Goal: Find specific page/section: Find specific page/section

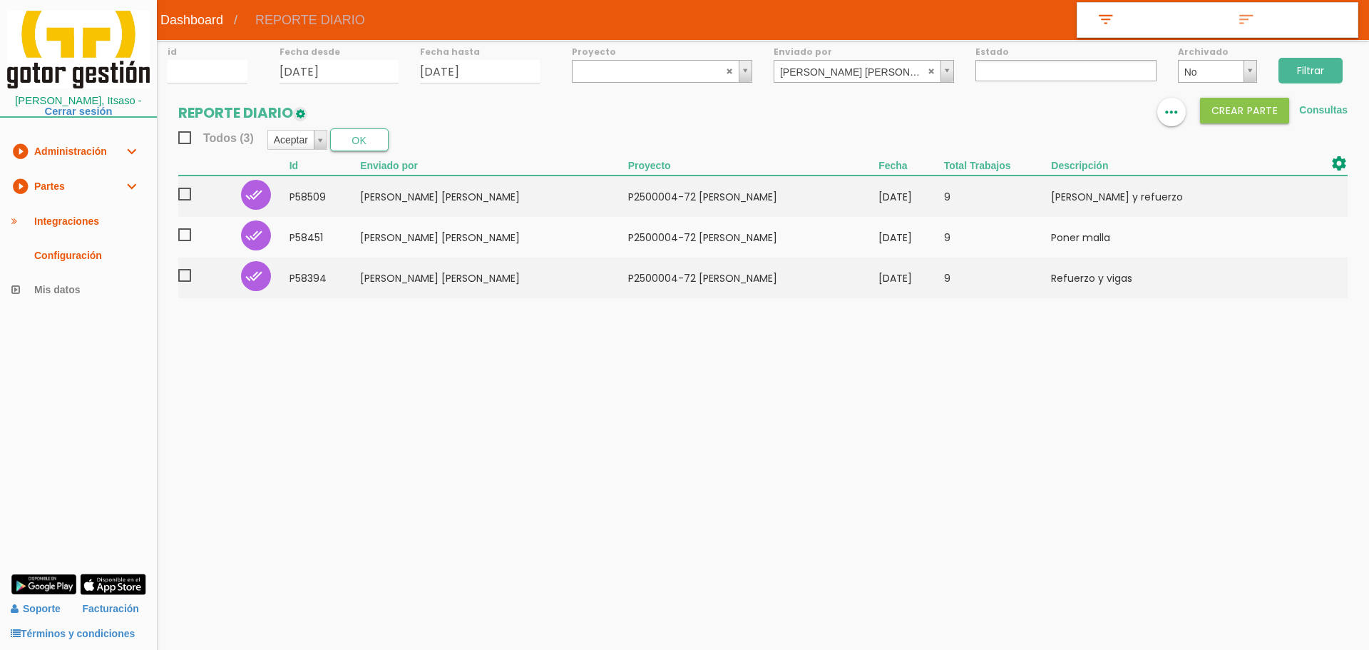
select select
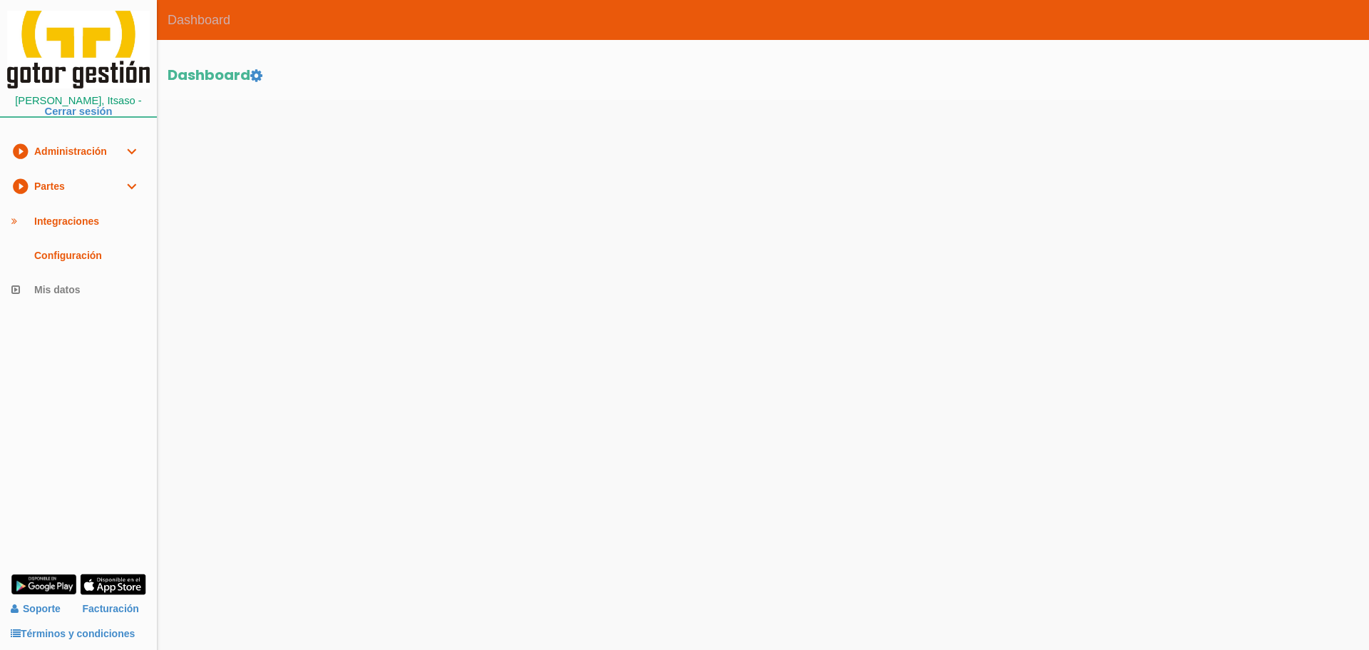
click at [107, 183] on link "play_circle_filled Partes expand_more" at bounding box center [78, 186] width 157 height 35
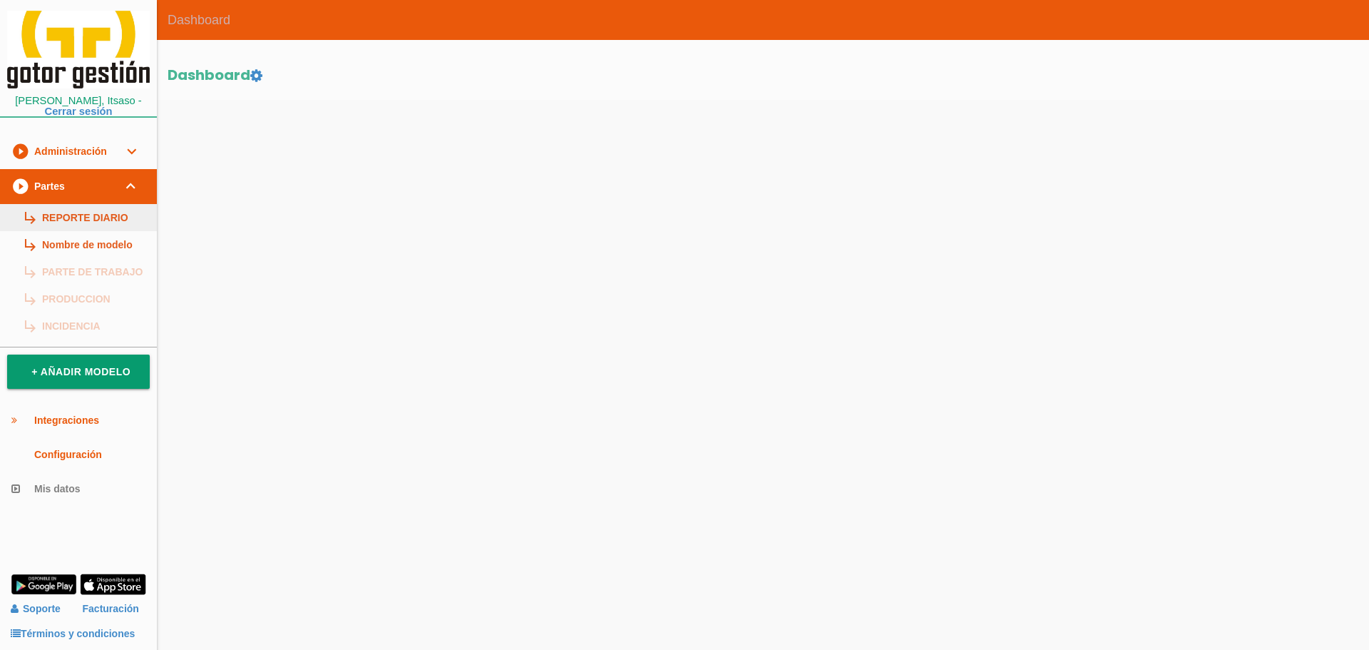
click at [81, 220] on link "subdirectory_arrow_right REPORTE DIARIO" at bounding box center [78, 217] width 157 height 27
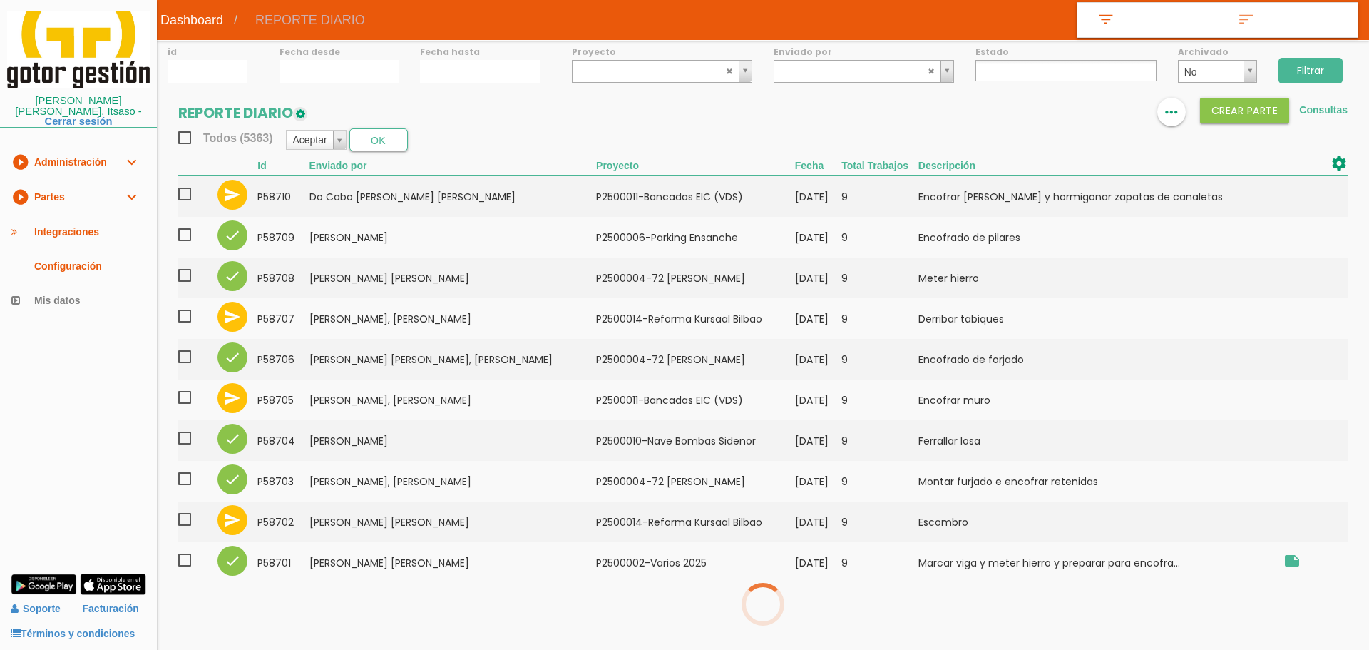
select select
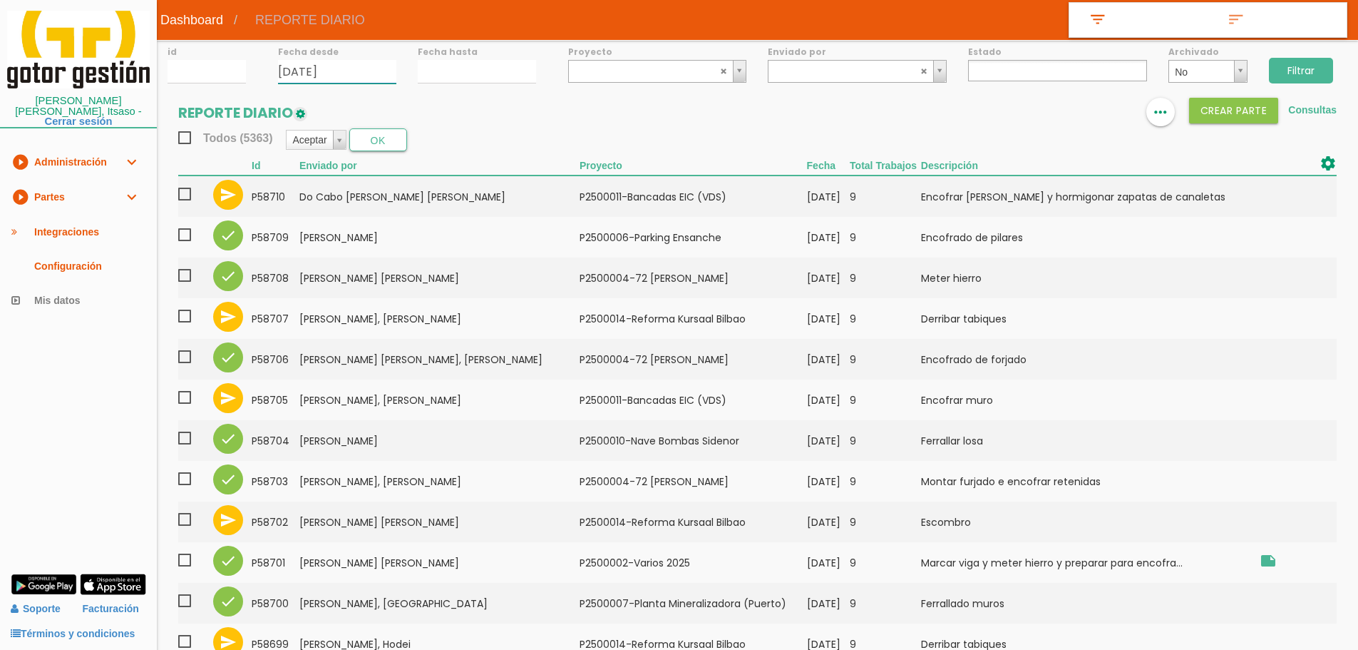
click at [329, 73] on input "27/08/2025" at bounding box center [337, 72] width 118 height 24
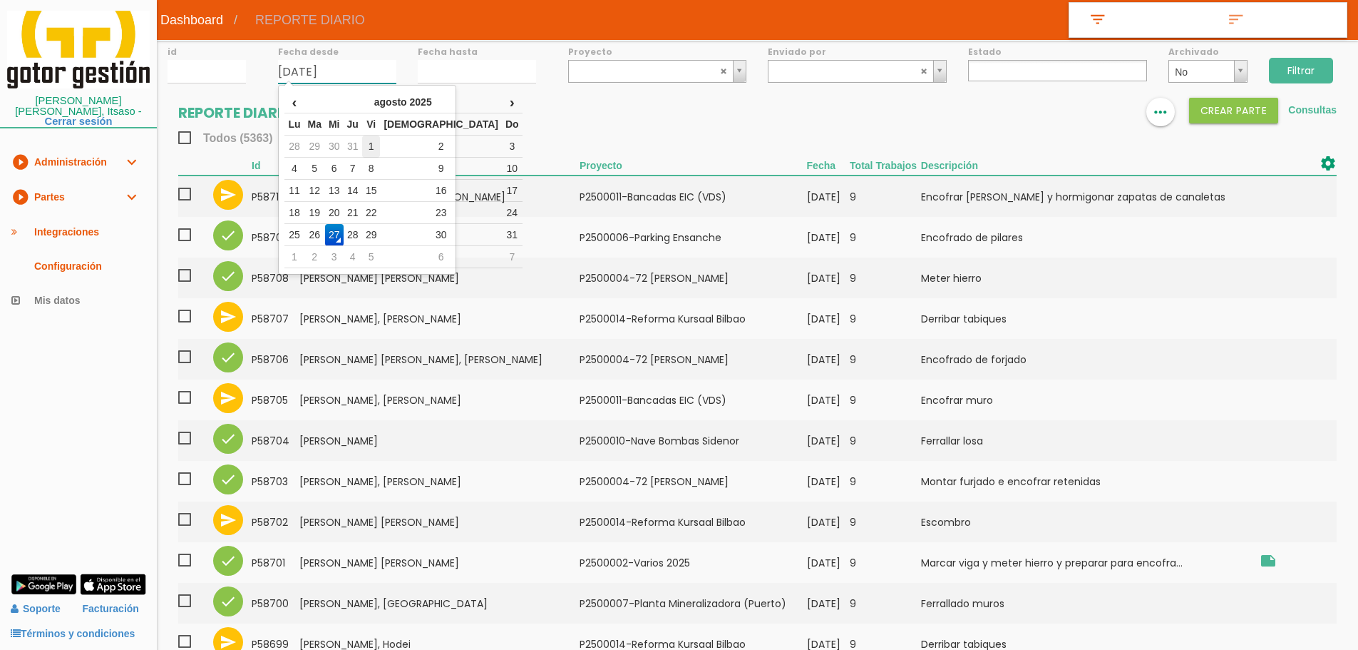
click at [381, 141] on td "1" at bounding box center [371, 146] width 19 height 22
type input "01/08/2025"
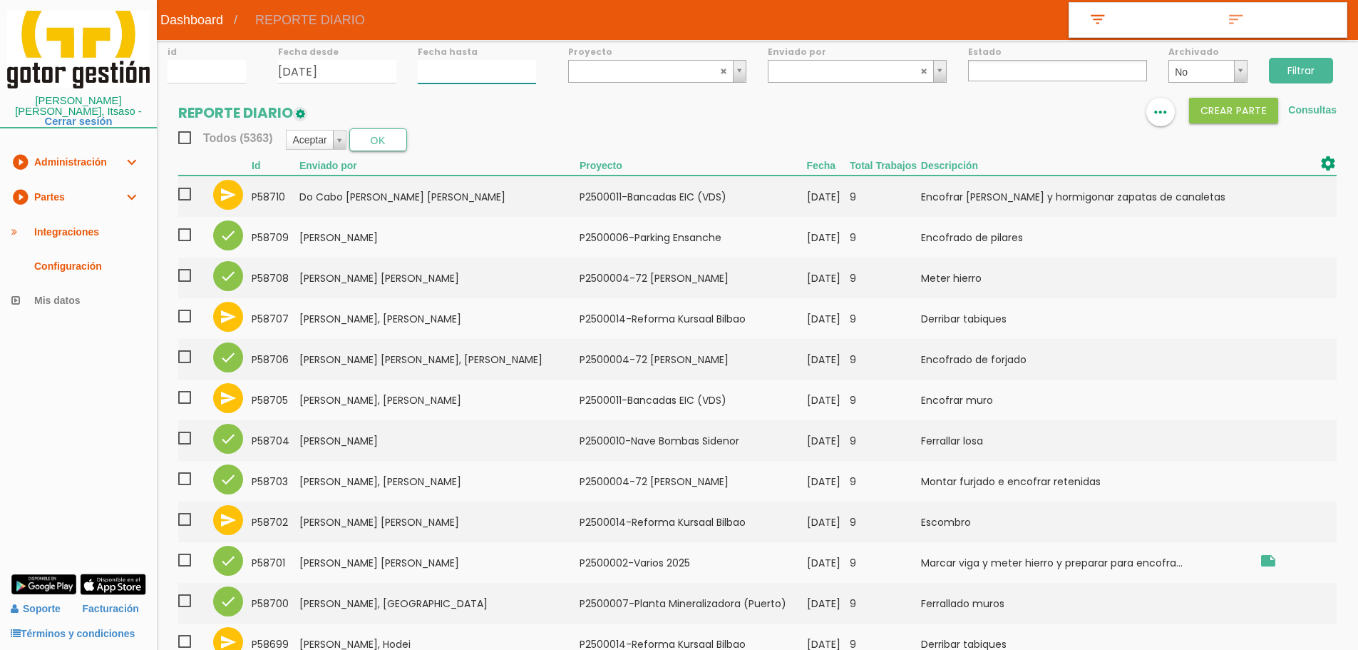
type input "27/08/2025"
click at [453, 67] on input "27/08/2025" at bounding box center [477, 72] width 118 height 24
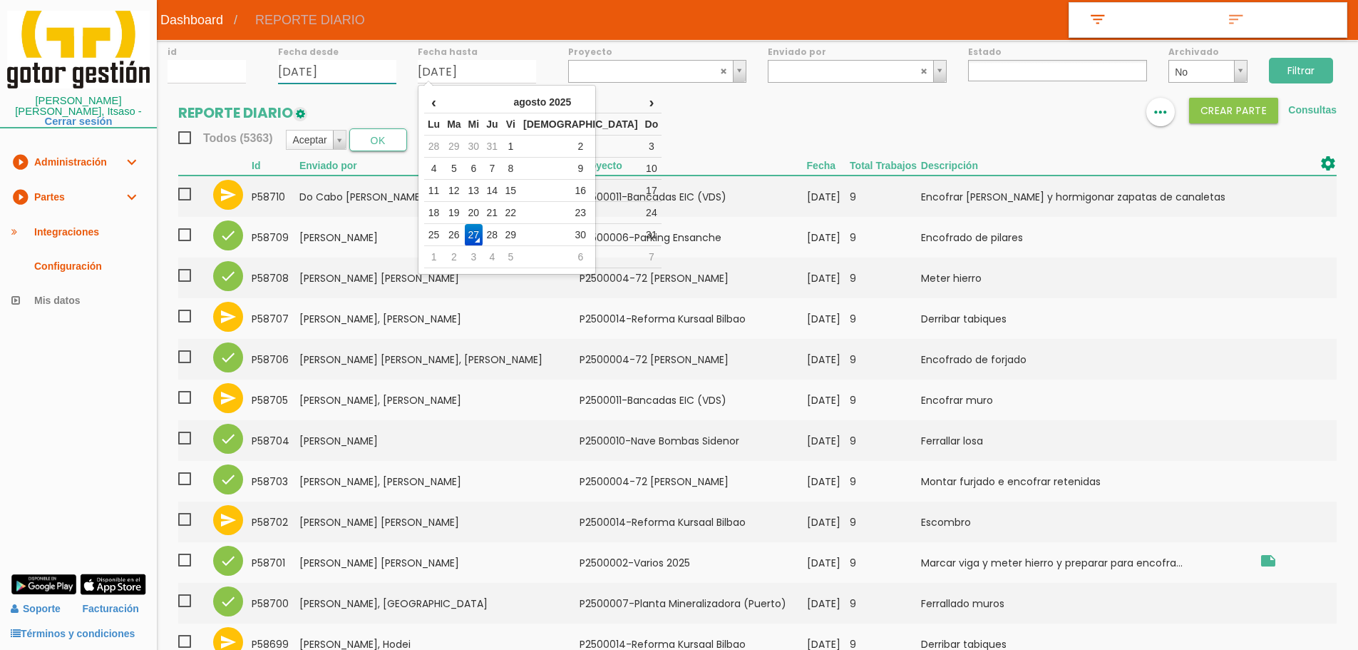
click at [358, 68] on input "01/08/2025" at bounding box center [337, 72] width 118 height 24
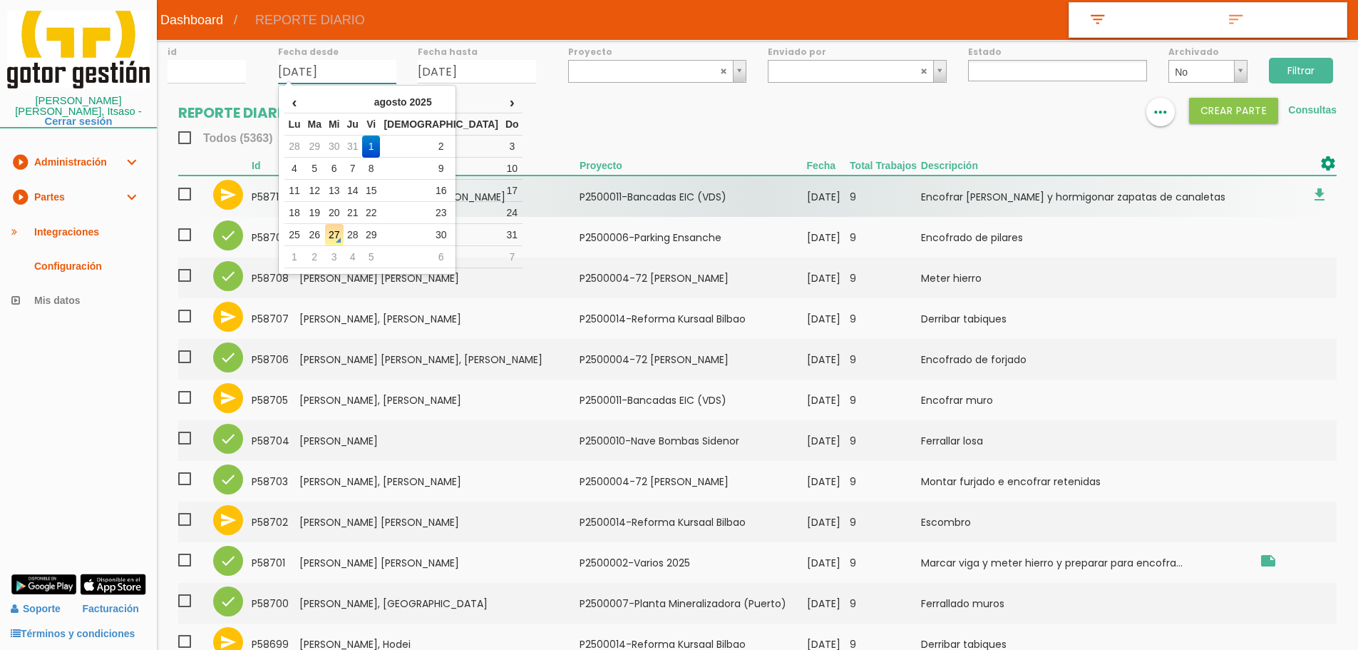
click at [362, 210] on td "21" at bounding box center [353, 213] width 19 height 22
type input "[DATE]"
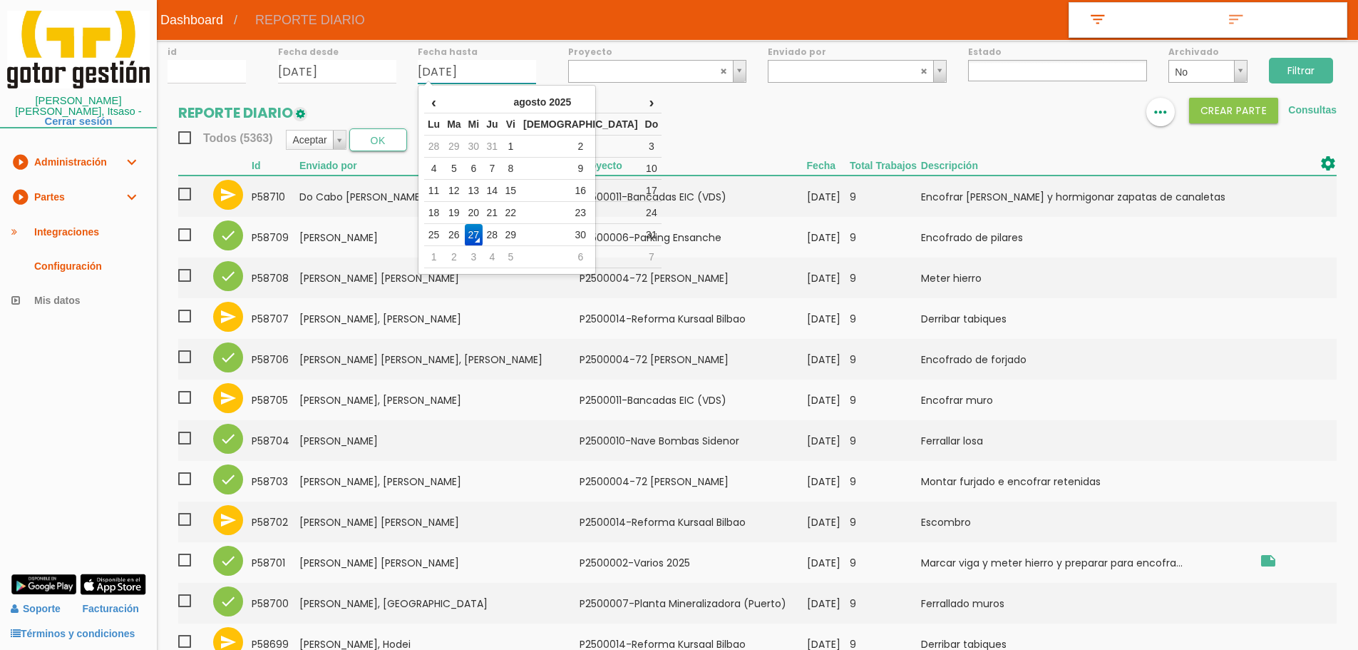
click at [508, 61] on input "27/08/2025" at bounding box center [477, 72] width 118 height 24
click at [439, 231] on td "25" at bounding box center [433, 235] width 19 height 22
type input "[DATE]"
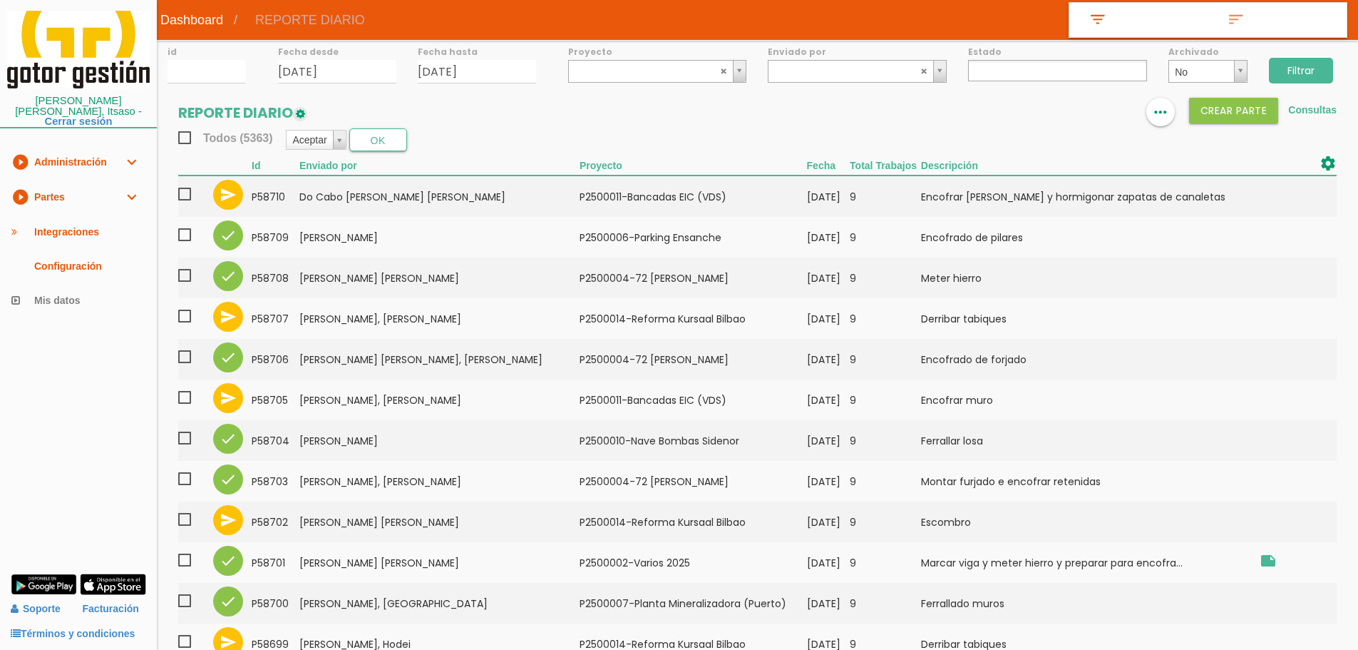
click at [1299, 68] on input "Filtrar" at bounding box center [1301, 71] width 64 height 26
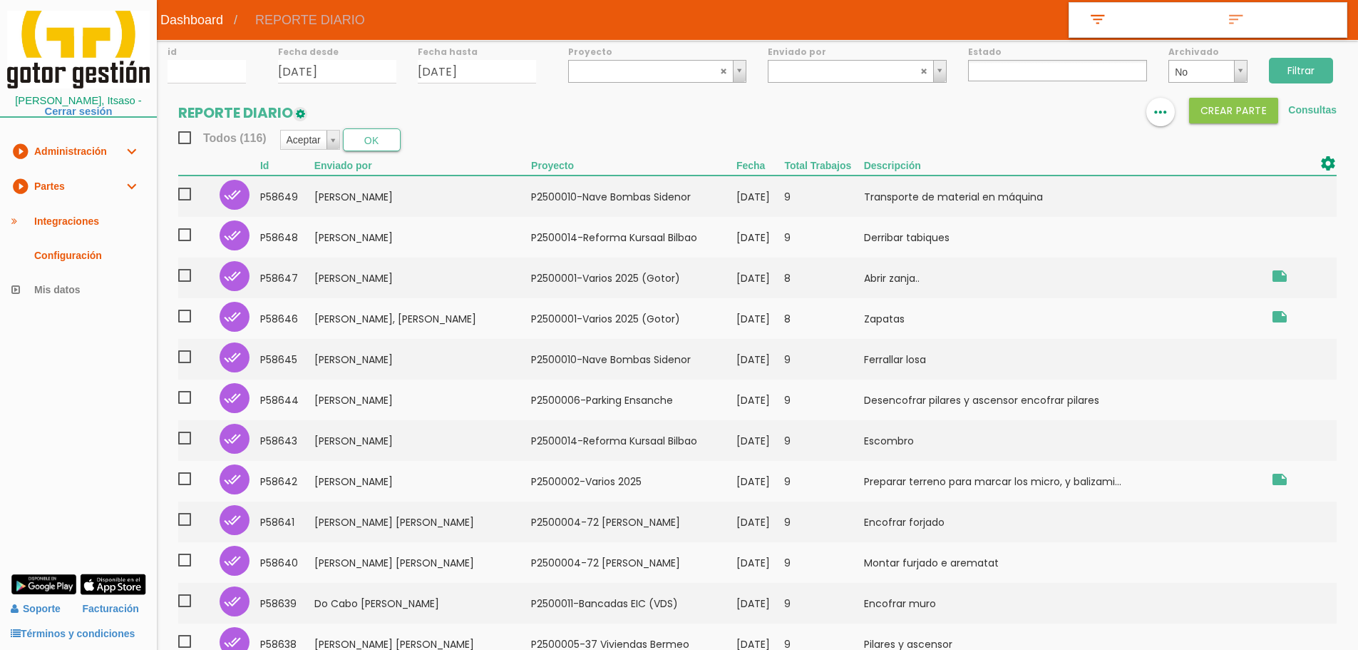
click at [994, 70] on ul at bounding box center [1057, 70] width 179 height 21
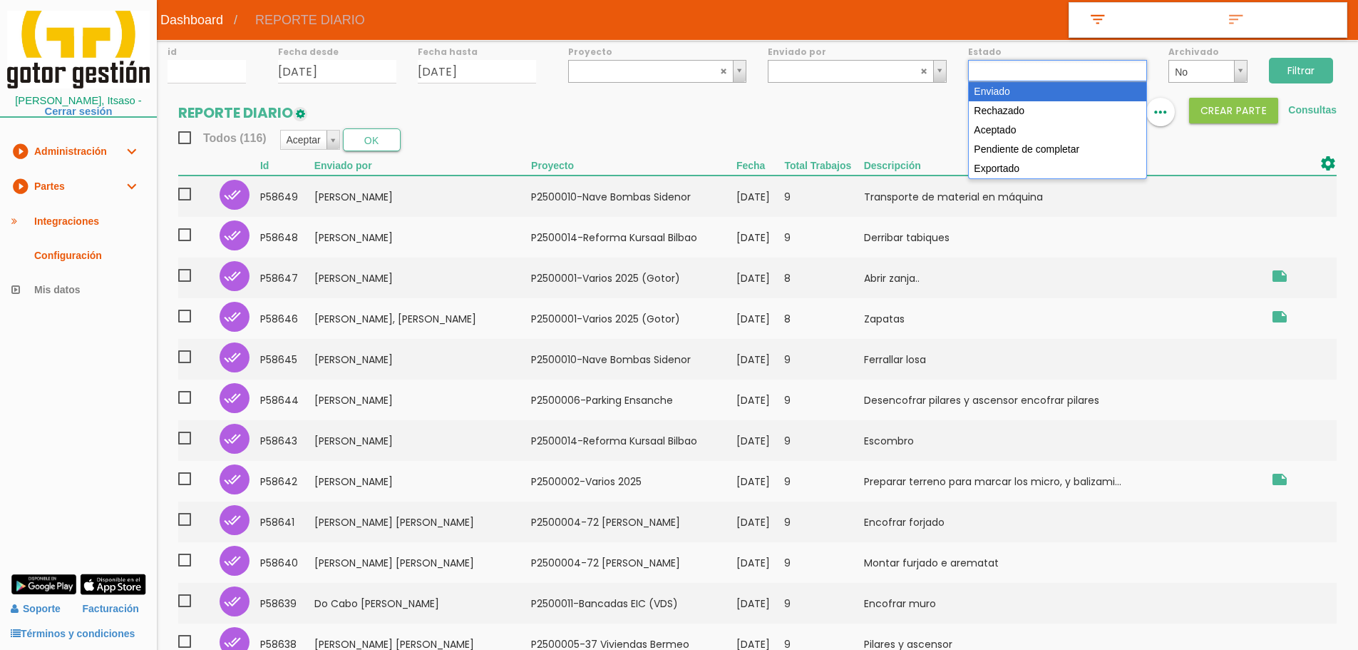
select select "1"
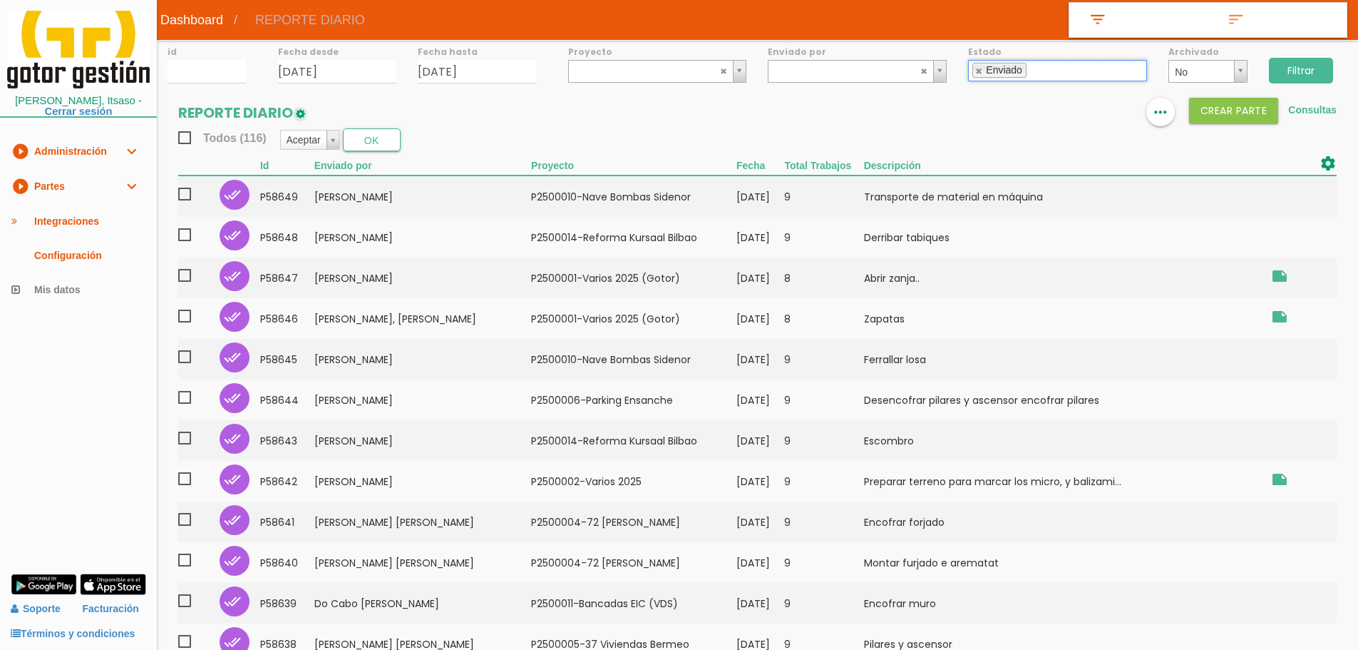
click at [1303, 67] on input "Filtrar" at bounding box center [1301, 71] width 64 height 26
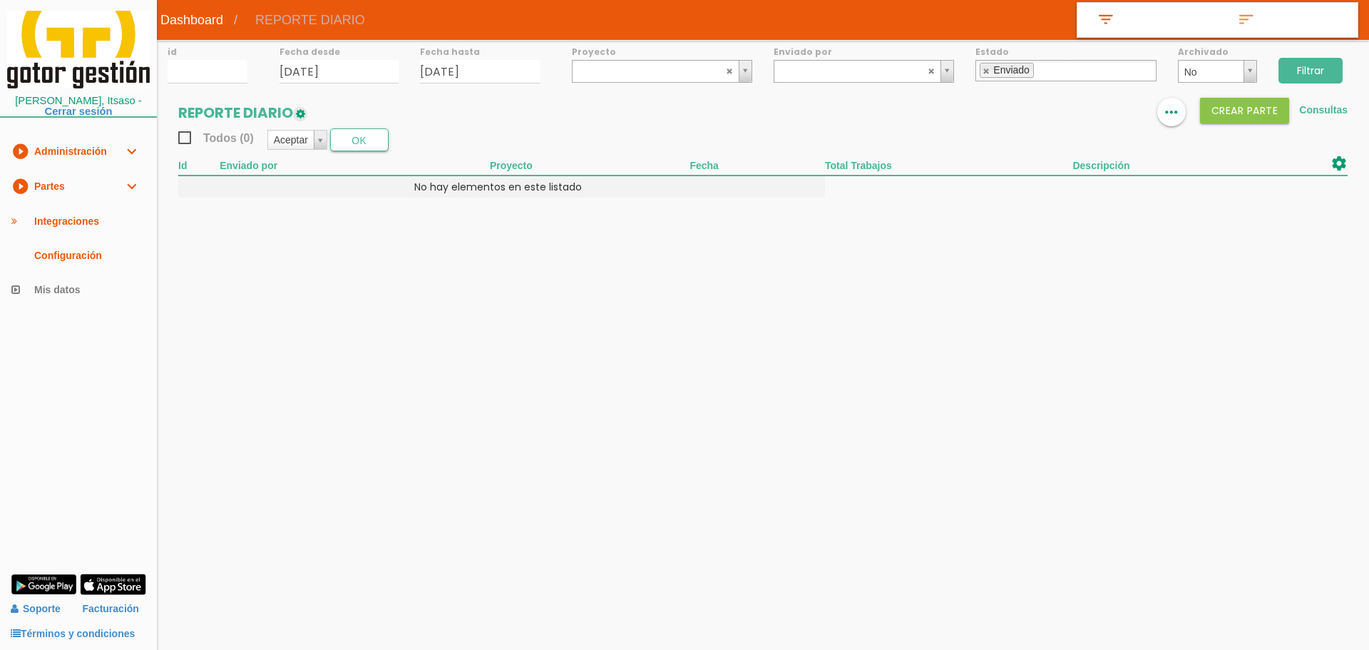
click at [982, 70] on li "Enviado" at bounding box center [1007, 70] width 54 height 15
click at [906, 280] on body "menu Dashboard REPORTE DIARIO" at bounding box center [684, 325] width 1369 height 650
click at [986, 73] on link at bounding box center [987, 70] width 9 height 9
select select
